Goal: Information Seeking & Learning: Learn about a topic

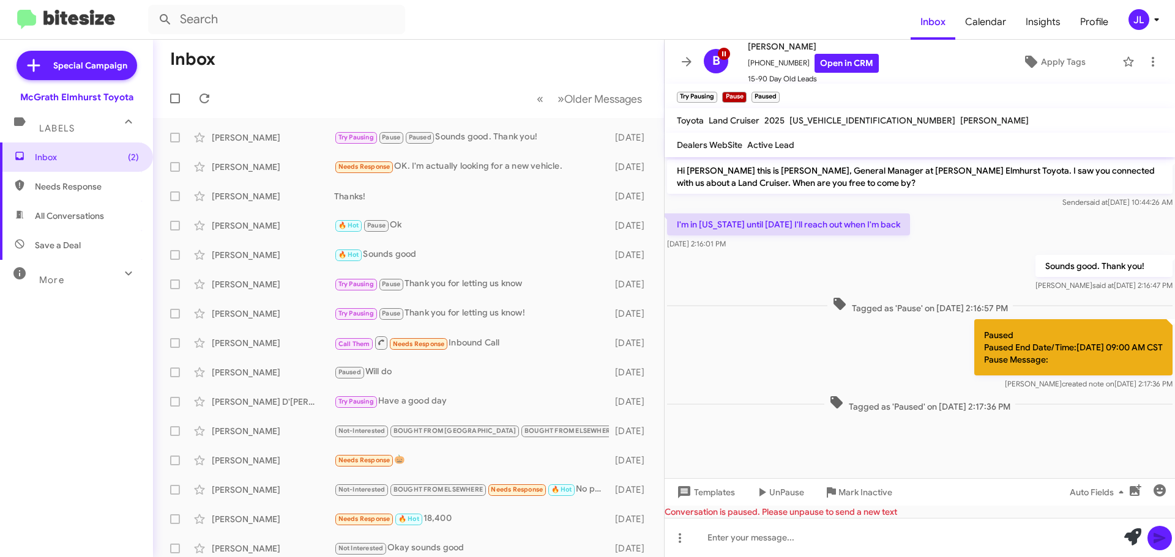
click at [78, 281] on div "More" at bounding box center [64, 275] width 109 height 23
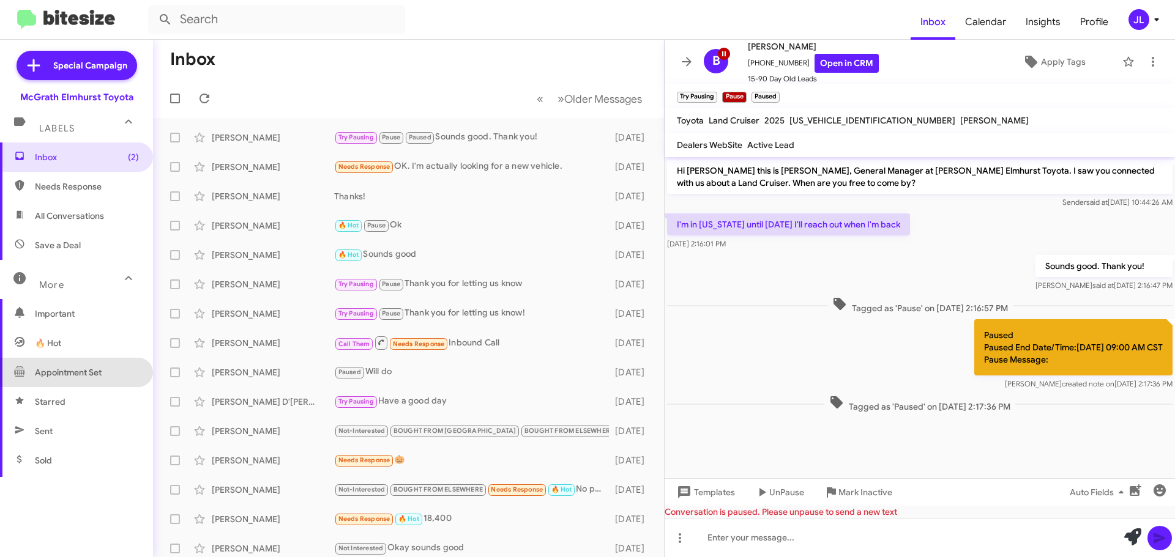
click at [91, 371] on span "Appointment Set" at bounding box center [68, 372] width 67 height 12
type input "in:appointment-set"
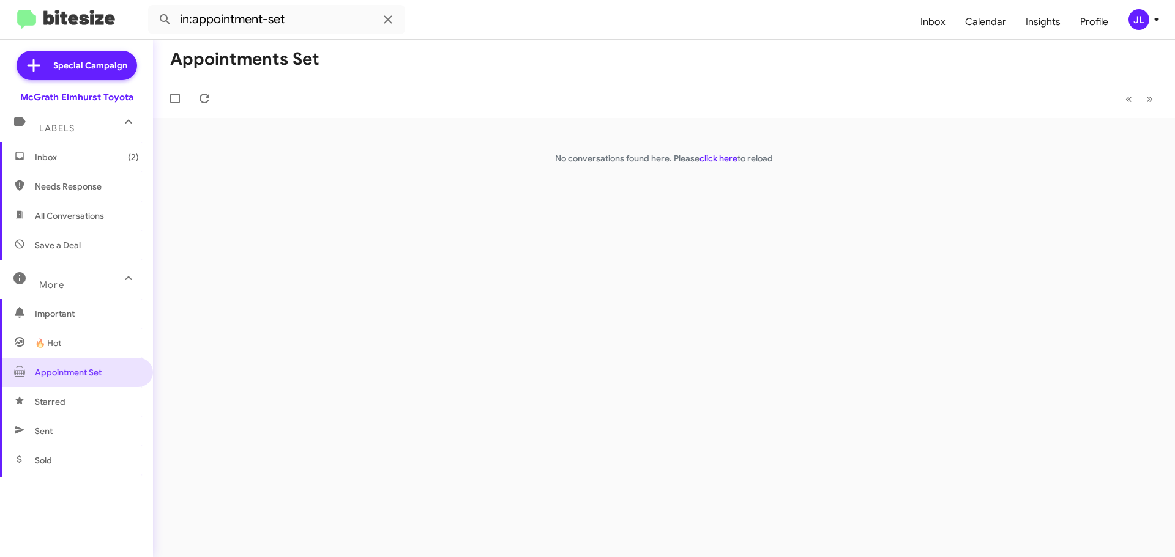
click at [61, 158] on span "Inbox (2)" at bounding box center [87, 157] width 104 height 12
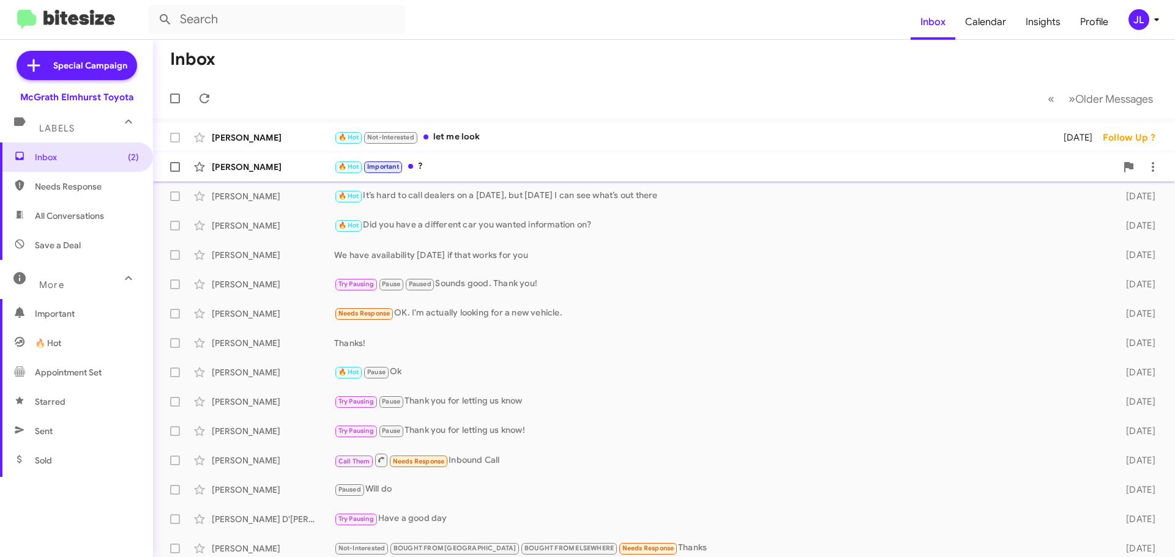
click at [487, 160] on div "🔥 Hot Important ?" at bounding box center [725, 167] width 782 height 14
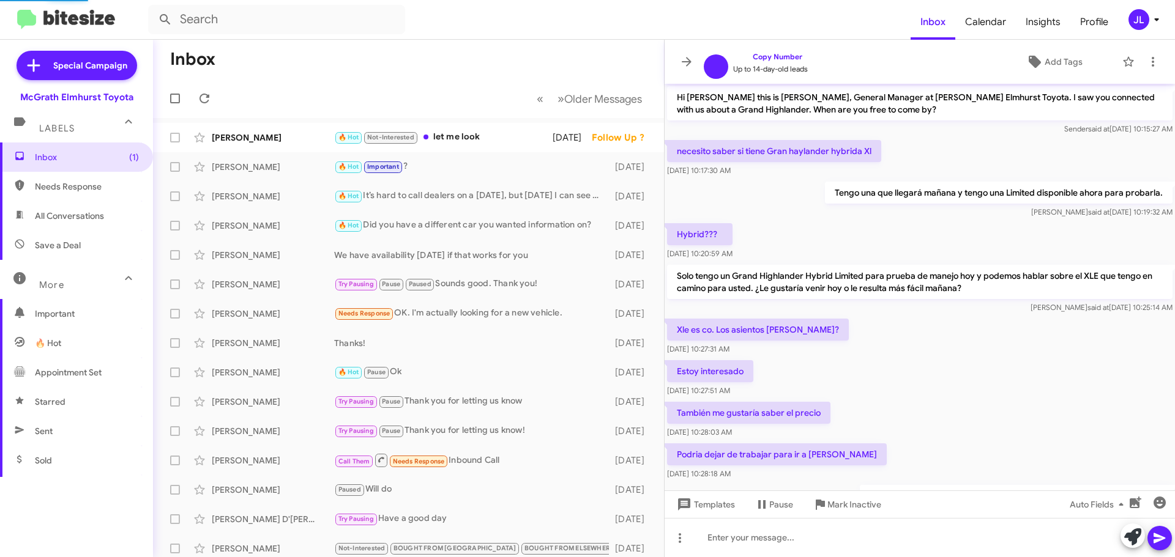
scroll to position [478, 0]
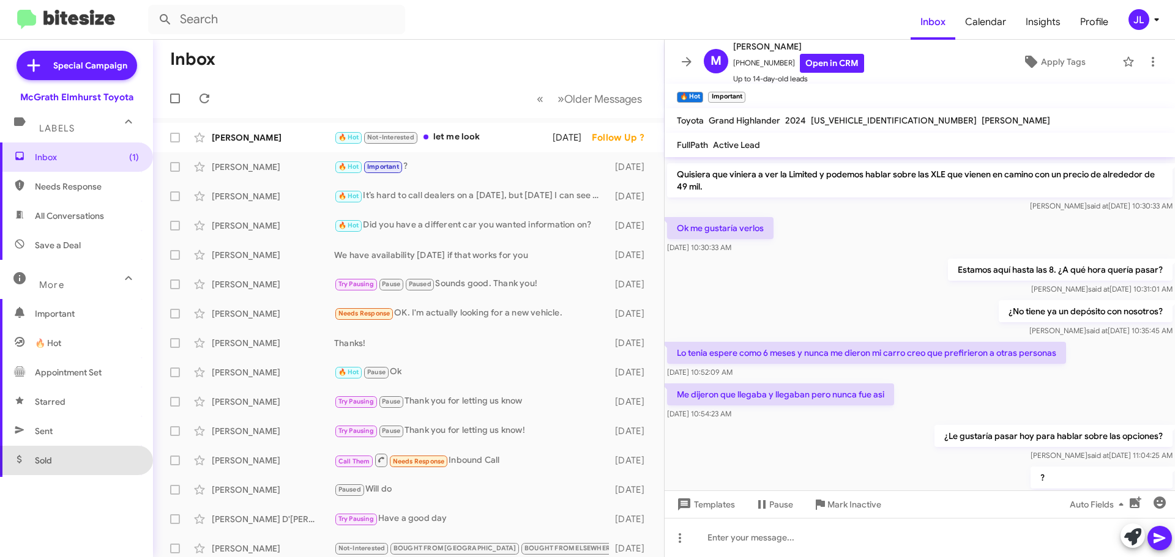
click at [91, 461] on span "Sold" at bounding box center [76, 460] width 153 height 29
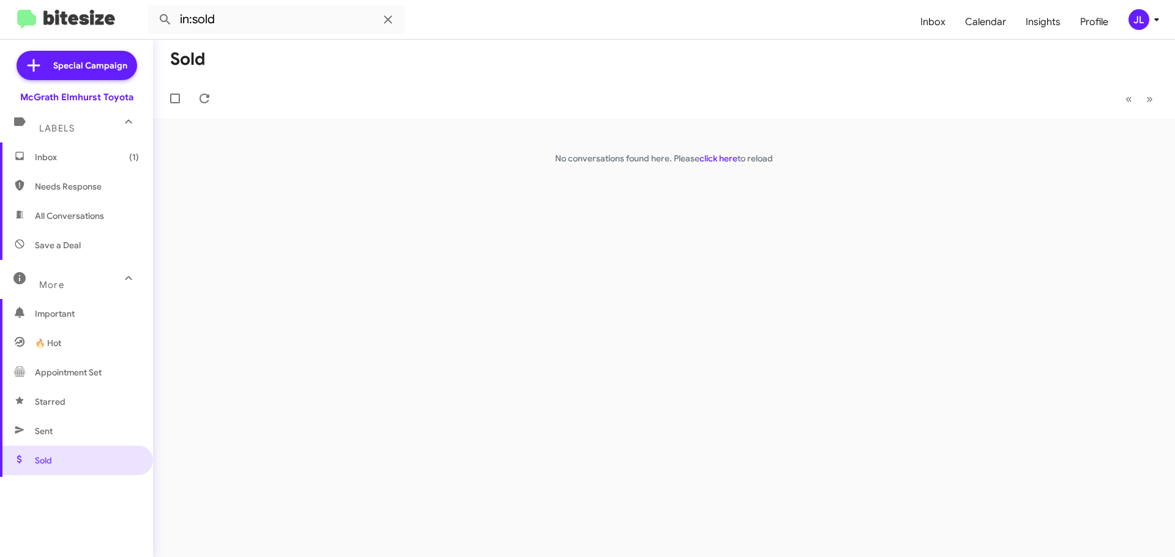
click at [84, 430] on span "Sent" at bounding box center [76, 431] width 153 height 29
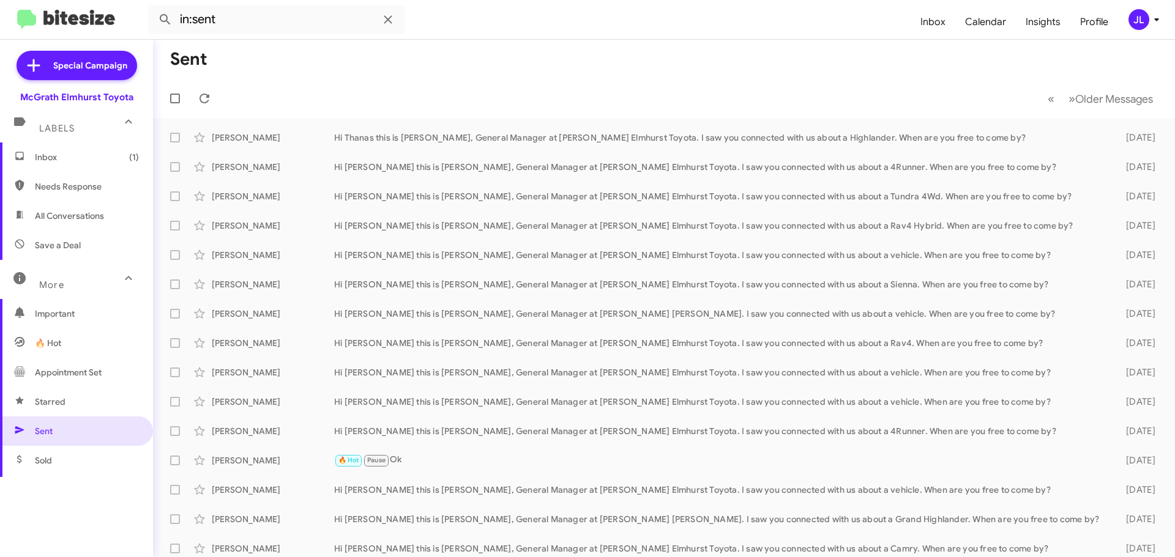
click at [82, 250] on span "Save a Deal" at bounding box center [76, 245] width 153 height 29
type input "in:not-interested"
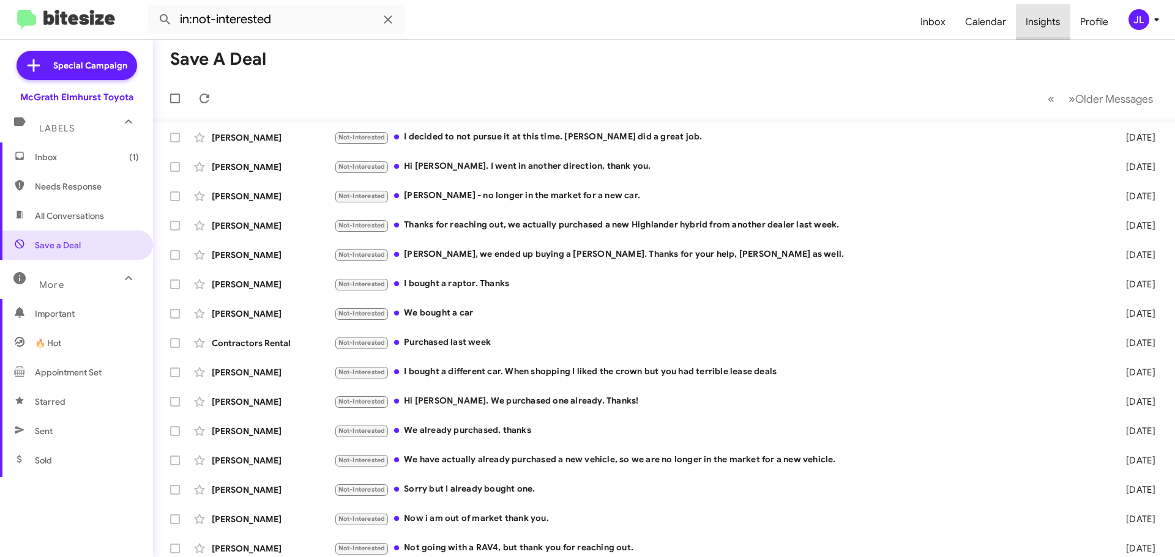
click at [592, 22] on span "Insights" at bounding box center [1043, 21] width 54 height 35
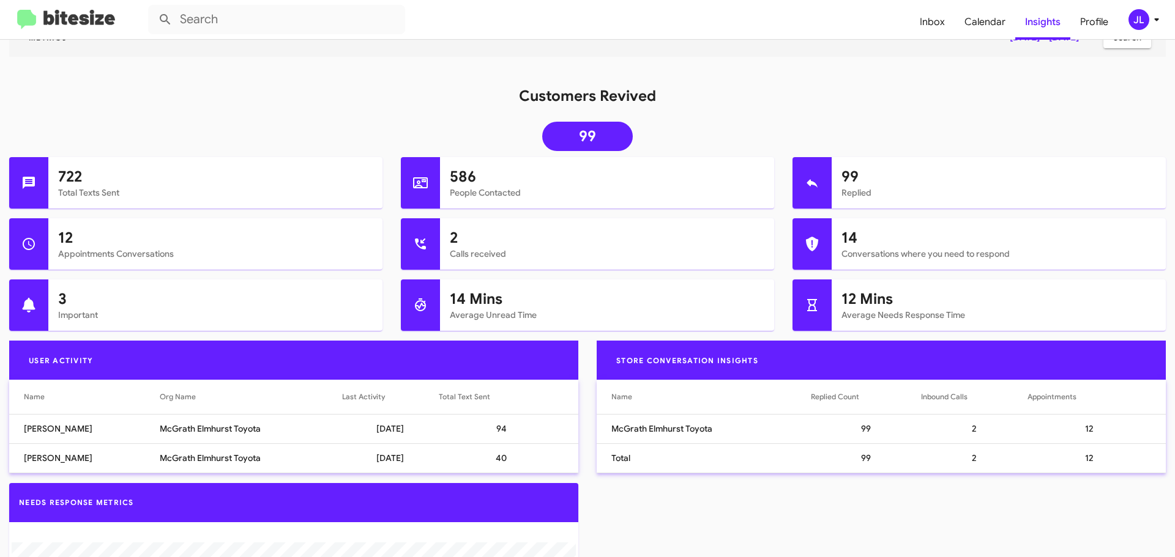
scroll to position [122, 0]
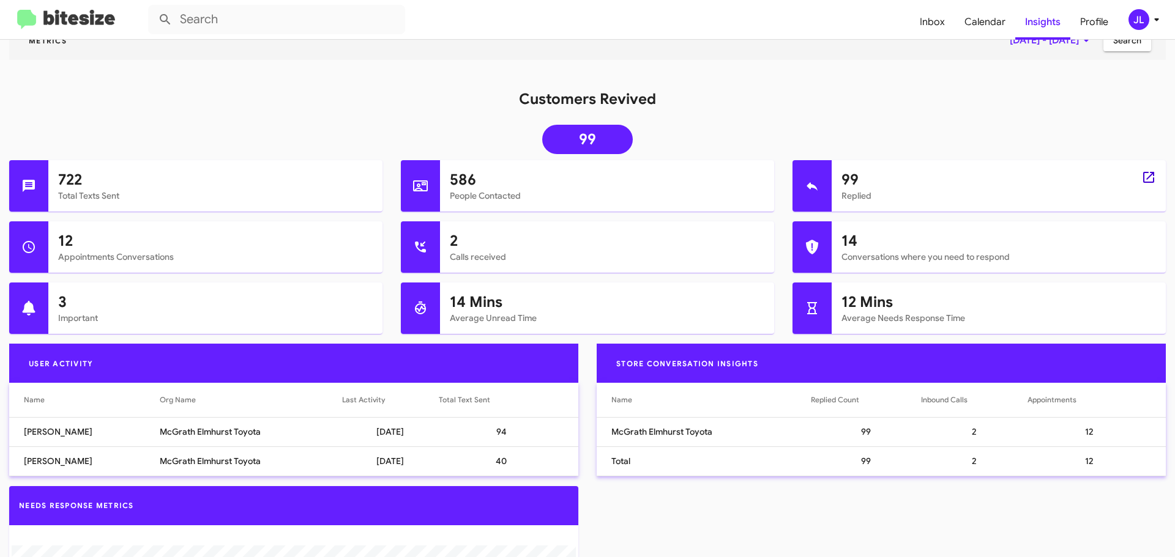
click at [592, 175] on icon at bounding box center [1148, 177] width 11 height 11
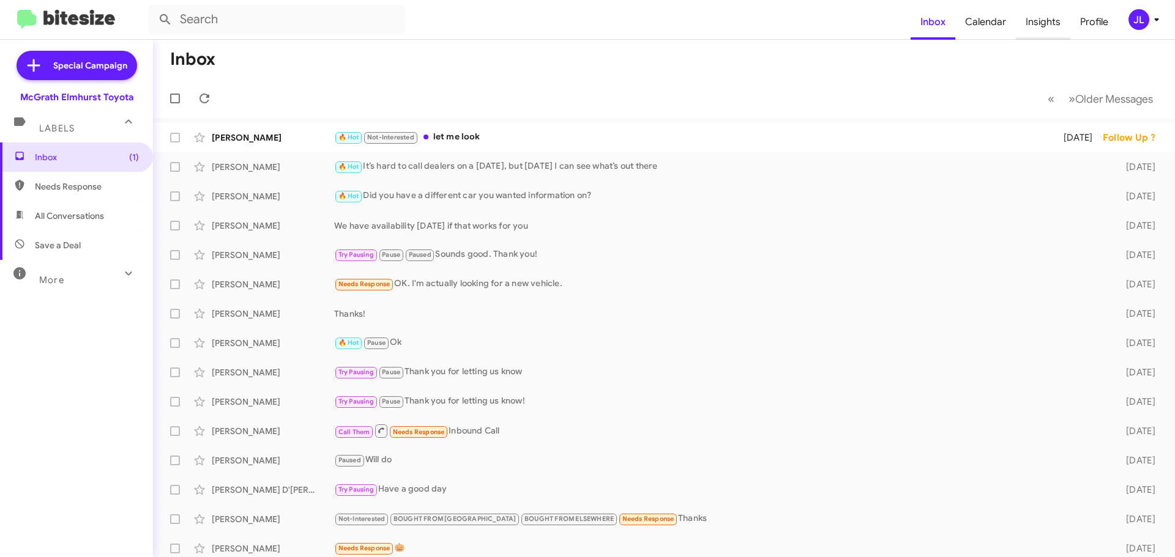
click at [592, 20] on span "Insights" at bounding box center [1043, 21] width 54 height 35
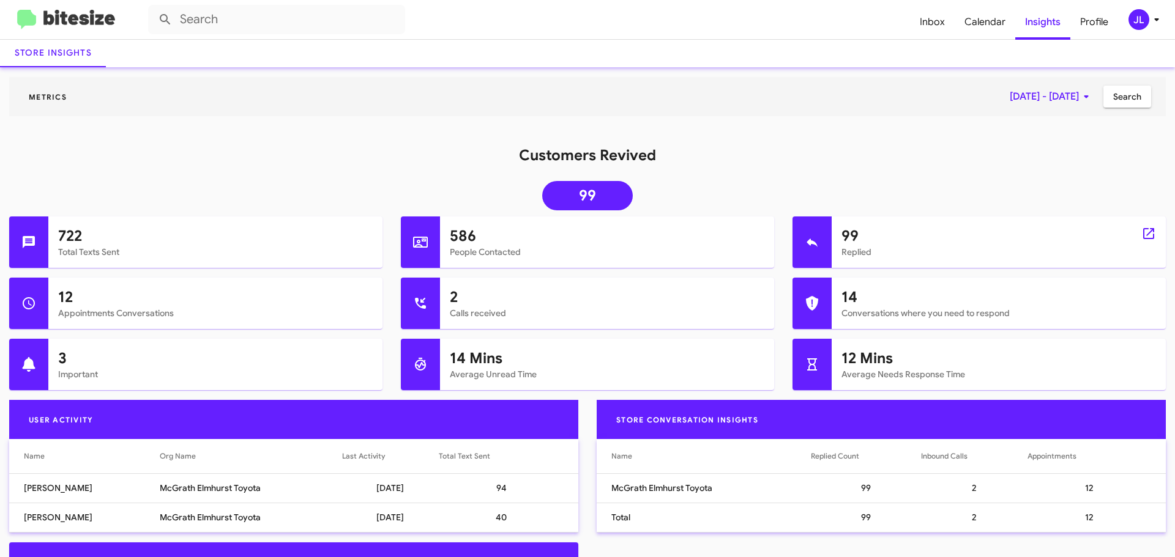
scroll to position [61, 0]
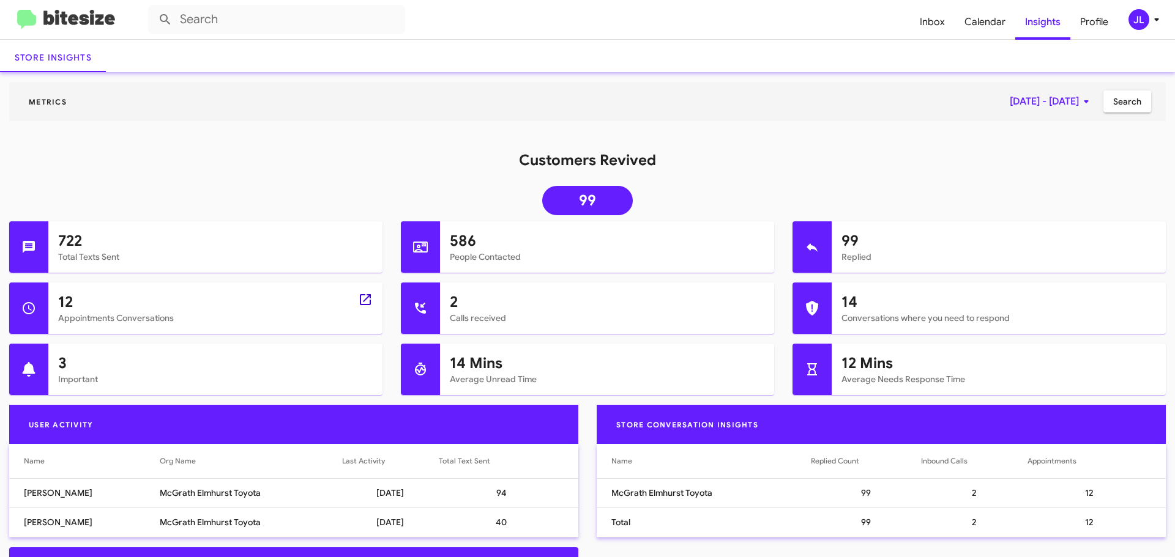
click at [363, 299] on icon at bounding box center [365, 299] width 11 height 11
type input "in:appointment"
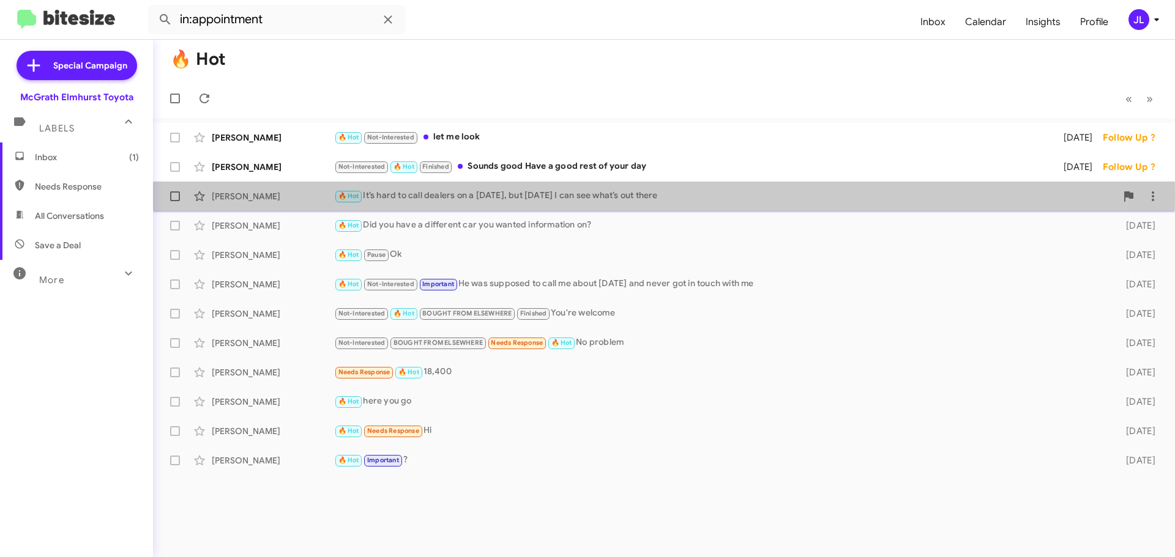
click at [529, 197] on div "🔥 Hot It’s hard to call dealers on a [DATE], but [DATE] I can see what’s out th…" at bounding box center [725, 196] width 782 height 14
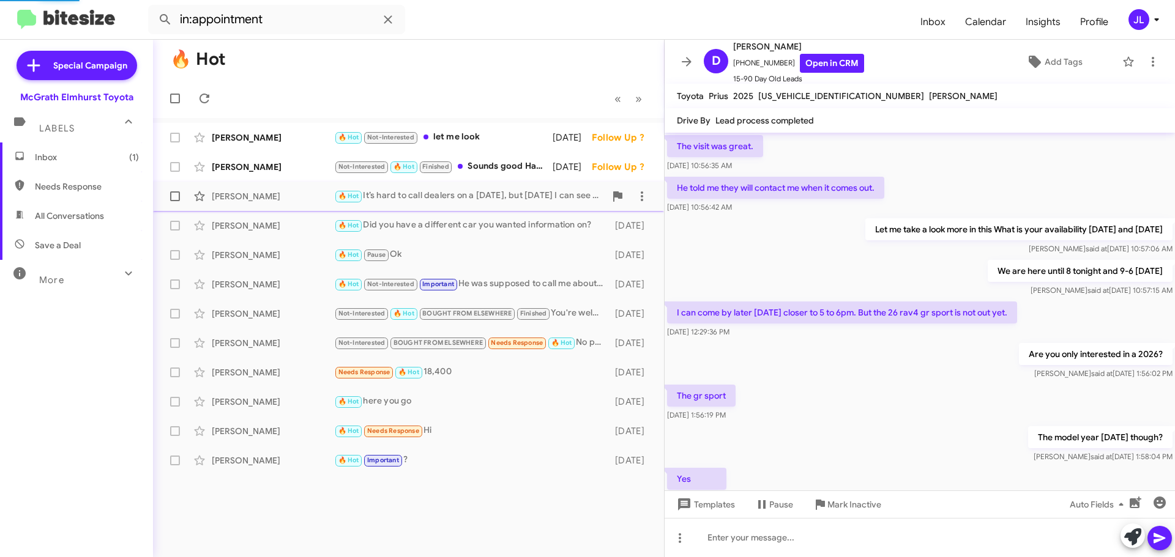
scroll to position [621, 0]
